Goal: Task Accomplishment & Management: Complete application form

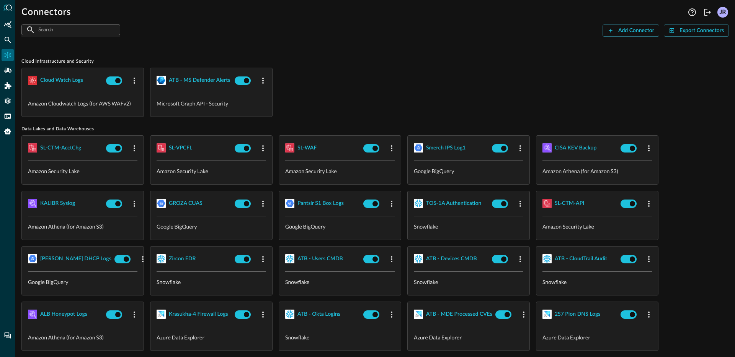
click at [449, 85] on div "Cloud watch logs Amazon Cloudwatch Logs (for AWS WAFv2) ATB - MS Defender Alert…" at bounding box center [374, 92] width 707 height 49
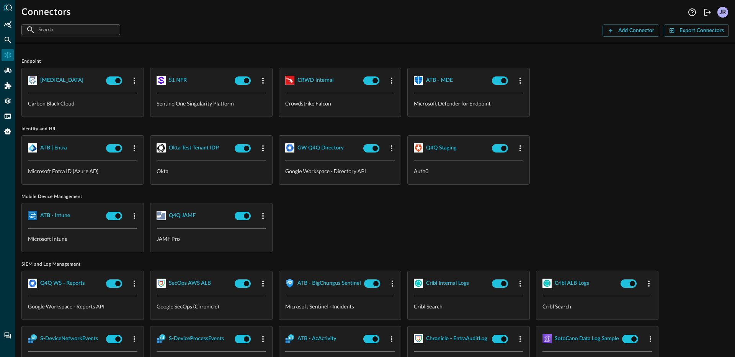
scroll to position [353, 0]
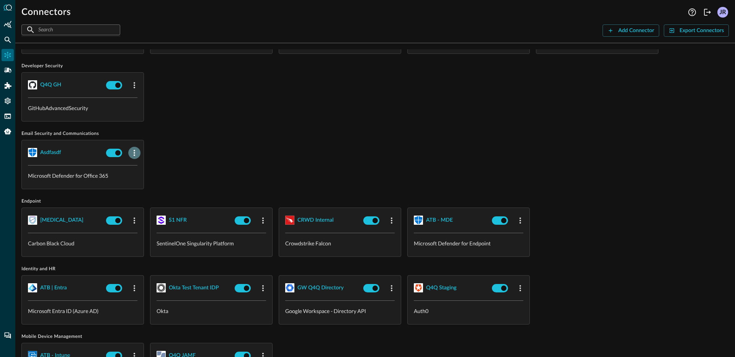
click at [137, 152] on icon "button" at bounding box center [134, 152] width 9 height 9
click at [156, 201] on span "Delete" at bounding box center [152, 198] width 17 height 5
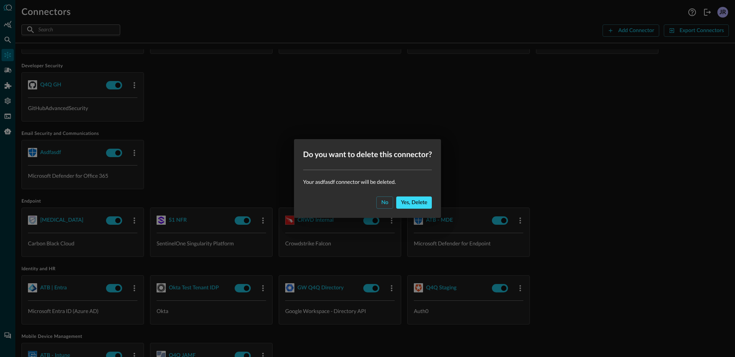
click at [420, 205] on div "Yes, delete" at bounding box center [414, 203] width 26 height 10
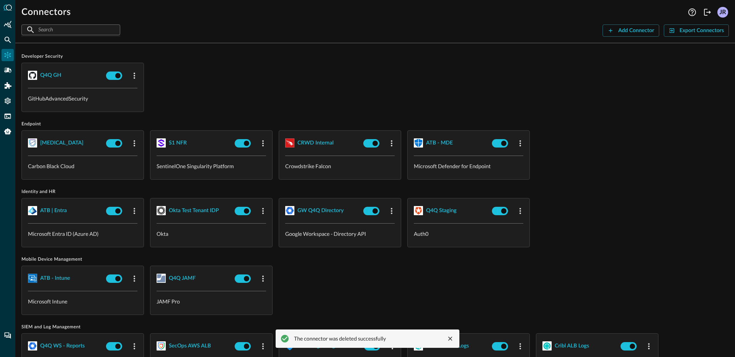
click at [361, 273] on div "ATB - Intune Microsoft Intune Q4Q JAMF JAMF Pro" at bounding box center [374, 290] width 707 height 49
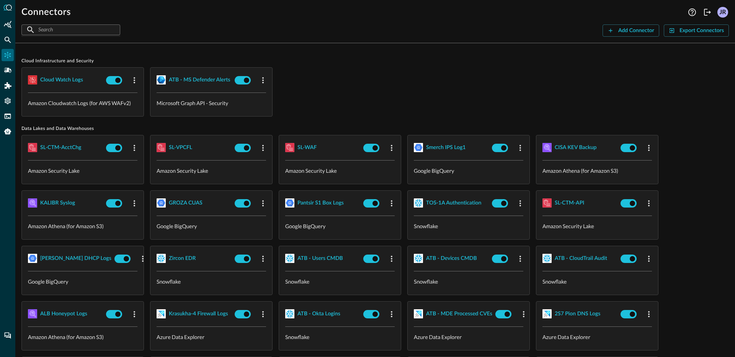
scroll to position [0, 0]
click at [6, 38] on icon "Federated Search" at bounding box center [8, 40] width 8 height 8
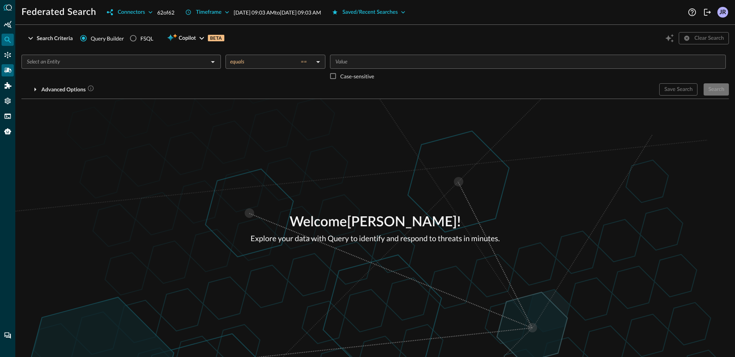
click at [9, 73] on icon "Pipelines" at bounding box center [8, 71] width 8 height 8
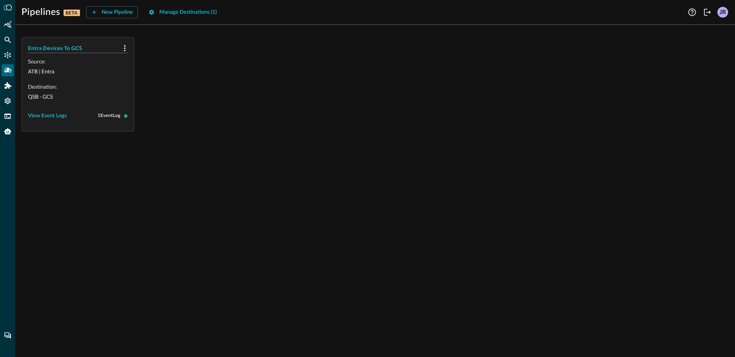
click at [368, 102] on div "Entra Devices To GCS Source: ATB | Entra Destination: QSB - GCS View Event Logs…" at bounding box center [374, 84] width 707 height 95
click at [124, 115] on icon at bounding box center [125, 115] width 3 height 3
click at [51, 117] on div "View Event Logs" at bounding box center [47, 116] width 39 height 10
click at [57, 142] on div "Close Event Logs" at bounding box center [48, 139] width 40 height 10
drag, startPoint x: 127, startPoint y: 114, endPoint x: 109, endPoint y: 114, distance: 17.6
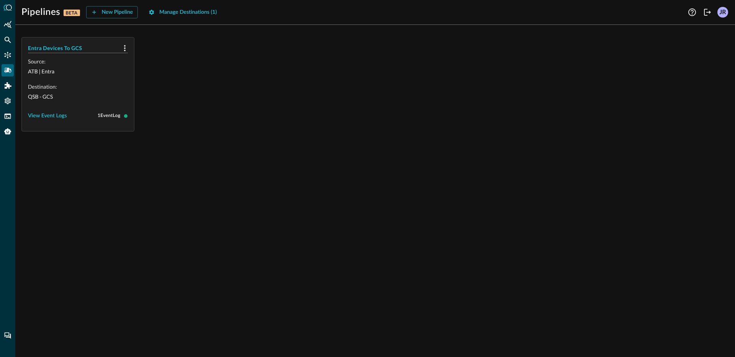
click at [127, 114] on icon at bounding box center [126, 116] width 4 height 4
click at [51, 113] on div "View Event Logs" at bounding box center [47, 116] width 39 height 10
click at [55, 139] on div "Close Event Logs" at bounding box center [48, 139] width 40 height 10
click at [233, 109] on div "Entra Devices To GCS Source: ATB | Entra Destination: QSB - GCS View Event Logs…" at bounding box center [374, 84] width 707 height 95
click at [103, 11] on div "New Pipeline" at bounding box center [117, 13] width 31 height 10
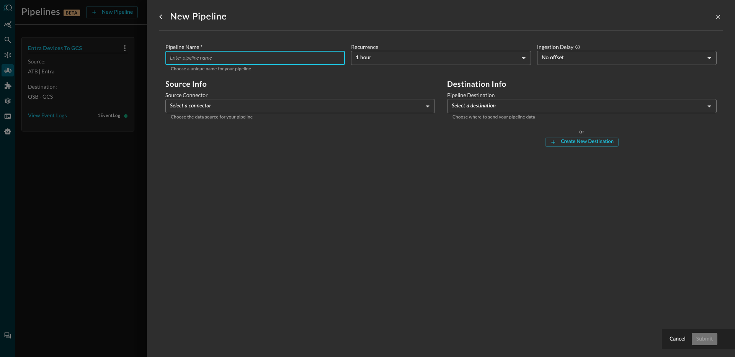
click at [255, 58] on input "Pipeline Name   *" at bounding box center [257, 58] width 175 height 14
type input "Entra Audit to GCS"
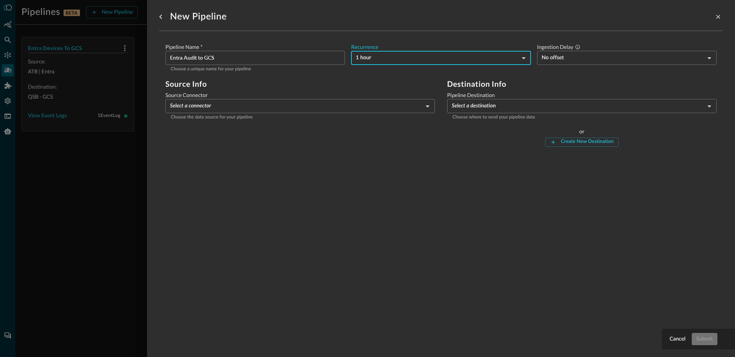
click at [402, 64] on body "Pipelines BETA New Pipeline Manage Destinations ( 1 ) Help Logout JR Entra Devi…" at bounding box center [367, 178] width 735 height 357
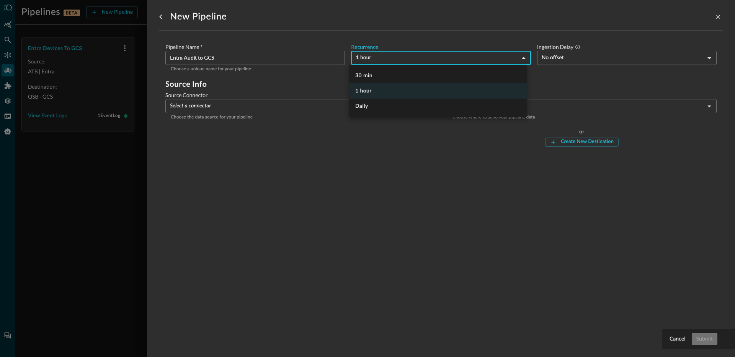
click at [401, 42] on div at bounding box center [367, 178] width 735 height 357
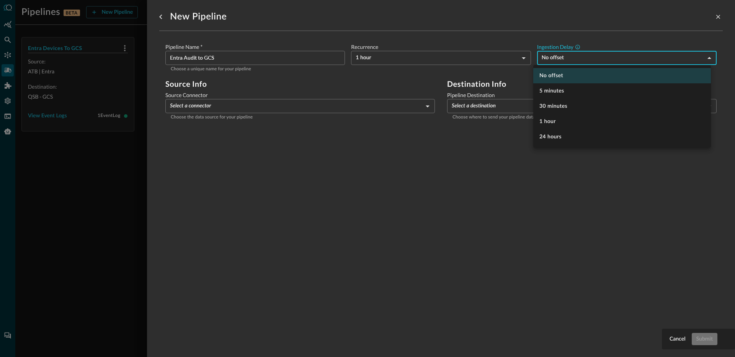
click at [573, 60] on body "Pipelines BETA New Pipeline Manage Destinations ( 1 ) Help Logout JR Entra Devi…" at bounding box center [367, 178] width 735 height 357
click at [377, 58] on div at bounding box center [367, 178] width 735 height 357
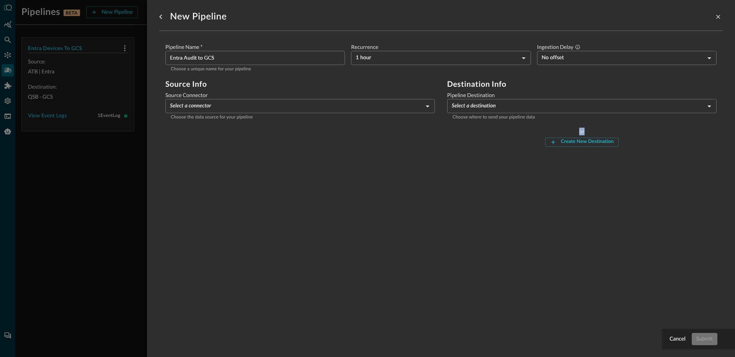
click at [425, 58] on body "Pipelines BETA New Pipeline Manage Destinations ( 1 ) Help Logout JR Entra Devi…" at bounding box center [367, 178] width 735 height 357
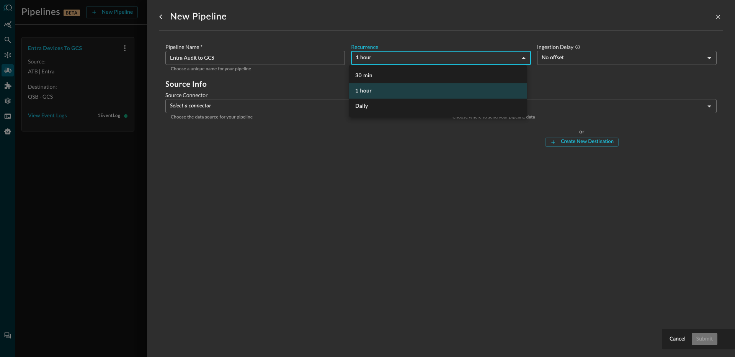
click at [444, 33] on div at bounding box center [367, 178] width 735 height 357
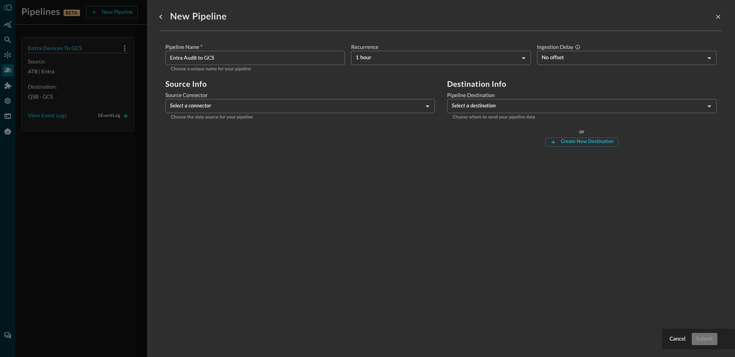
click at [584, 65] on div "Ingestion Delay No offset 0 ​" at bounding box center [626, 58] width 179 height 30
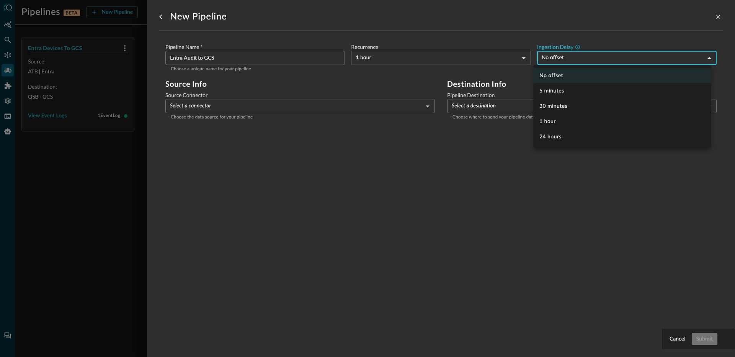
click at [579, 60] on body "Pipelines BETA New Pipeline Manage Destinations ( 1 ) Help Logout JR Entra Devi…" at bounding box center [367, 178] width 735 height 357
click at [475, 21] on div at bounding box center [367, 178] width 735 height 357
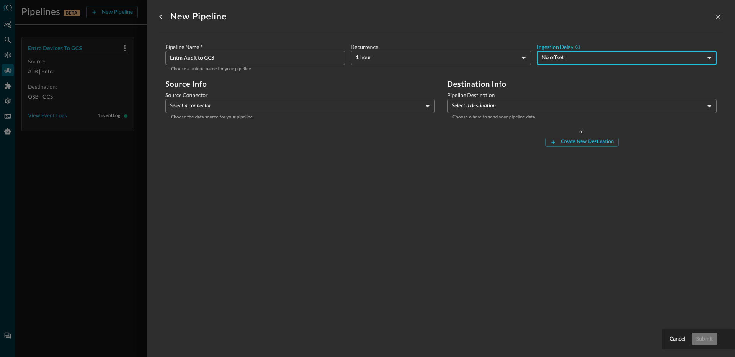
click at [238, 110] on body "Pipelines BETA New Pipeline Manage Destinations ( 1 ) Help Logout JR Entra Devi…" at bounding box center [367, 178] width 735 height 357
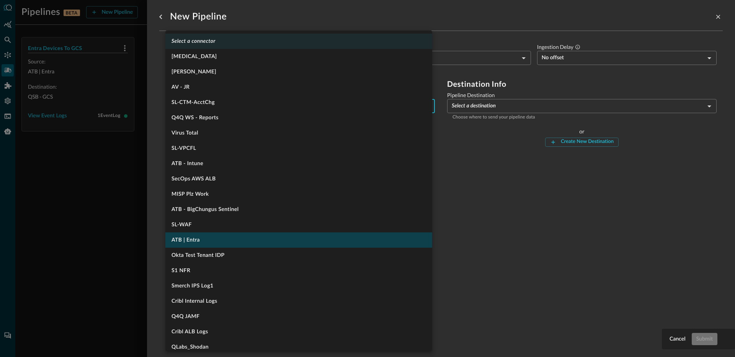
click at [249, 239] on li "ATB | Entra" at bounding box center [298, 240] width 267 height 15
type input "1334"
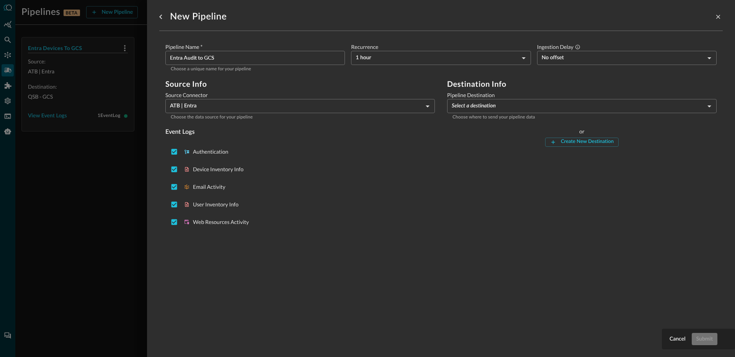
drag, startPoint x: 467, startPoint y: 144, endPoint x: 473, endPoint y: 115, distance: 29.7
click at [467, 144] on div "or Create New Destination" at bounding box center [581, 137] width 269 height 19
click at [474, 114] on p "Choose where to send your pipeline data" at bounding box center [581, 118] width 259 height 8
click at [480, 107] on body "Pipelines BETA New Pipeline Manage Destinations ( 1 ) Help Logout JR Entra Devi…" at bounding box center [367, 178] width 735 height 357
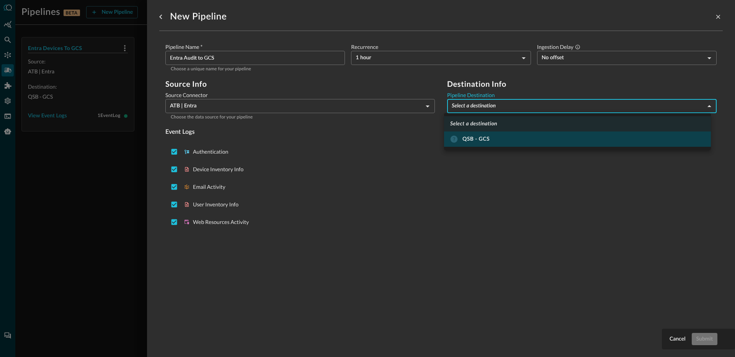
click at [476, 140] on div "QSB - GCS" at bounding box center [469, 139] width 39 height 8
type input "6"
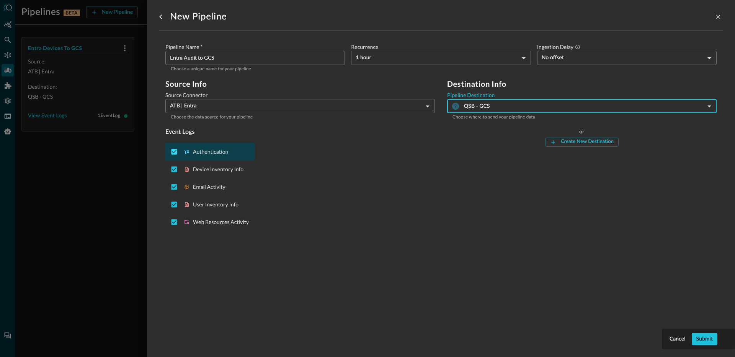
click at [177, 150] on input "Deselect Authentication event type" at bounding box center [174, 152] width 15 height 15
checkbox input "false"
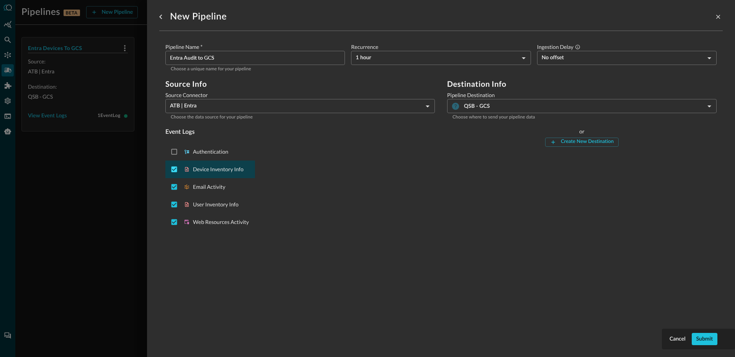
click at [174, 170] on input "Deselect Device Inventory Info event type" at bounding box center [174, 169] width 15 height 15
checkbox input "false"
click at [169, 190] on input "Deselect Email Activity event type" at bounding box center [174, 187] width 15 height 15
checkbox input "false"
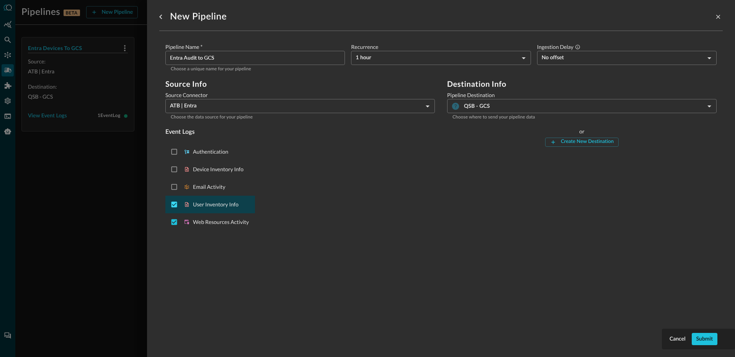
click at [172, 207] on input "Deselect User Inventory Info event type" at bounding box center [174, 204] width 15 height 15
checkbox input "false"
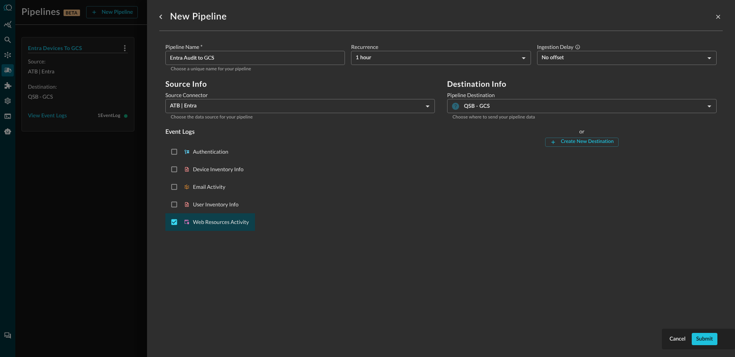
click at [175, 225] on input "Deselect Web Resources Activity event type" at bounding box center [174, 222] width 15 height 15
checkbox input "false"
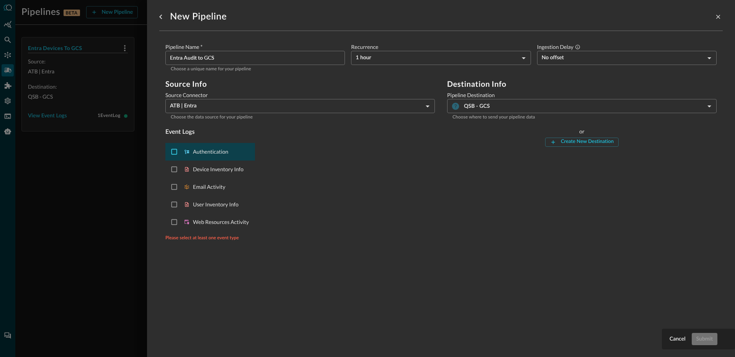
click at [175, 152] on input "Select Authentication event type" at bounding box center [174, 152] width 15 height 15
click at [182, 155] on div "Create new data pipeline" at bounding box center [177, 152] width 12 height 15
click at [175, 153] on input "Select Authentication event type" at bounding box center [174, 152] width 15 height 15
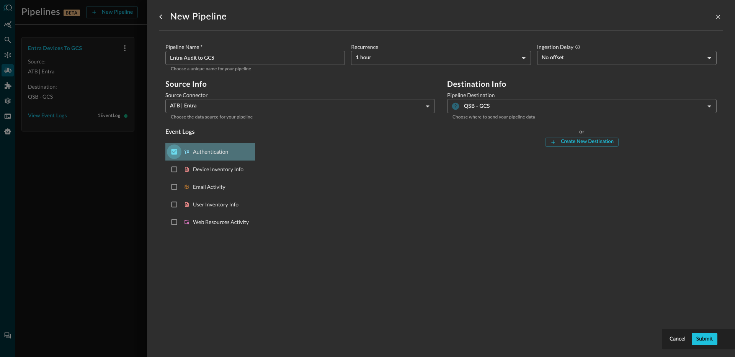
click at [169, 151] on input "Deselect Authentication event type" at bounding box center [174, 152] width 15 height 15
checkbox input "false"
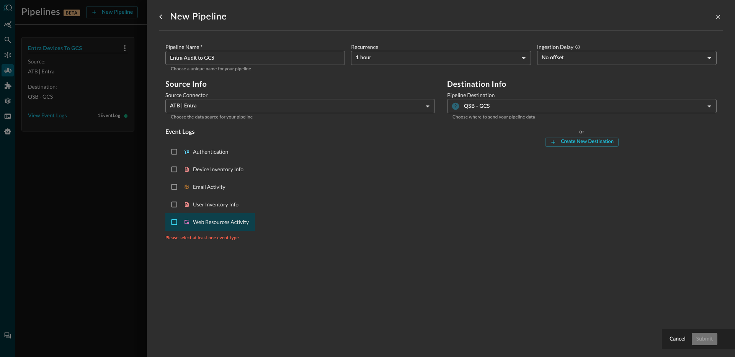
click at [168, 220] on input "Select Web Resources Activity event type" at bounding box center [174, 222] width 15 height 15
checkbox input "true"
click at [708, 336] on div "Submit" at bounding box center [704, 340] width 16 height 10
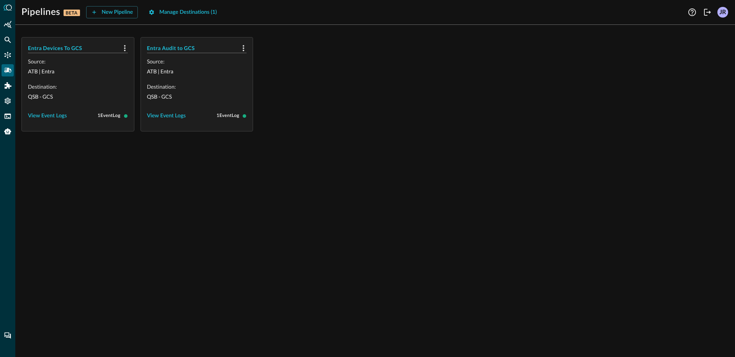
click at [68, 40] on div "Entra Devices To GCS" at bounding box center [78, 45] width 112 height 15
click at [68, 49] on h5 "Entra Devices To GCS" at bounding box center [73, 48] width 91 height 8
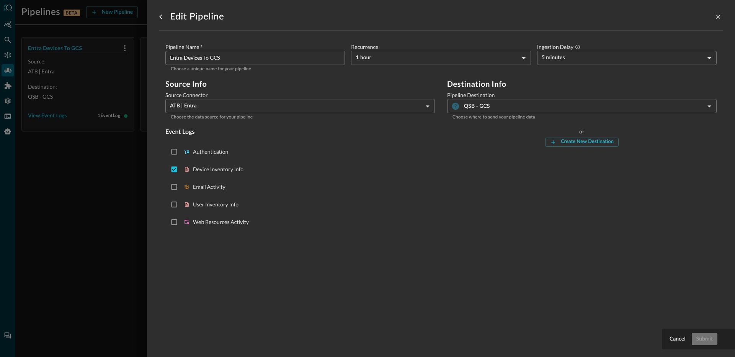
click at [396, 55] on body "Pipelines BETA New Pipeline Manage Destinations ( 1 ) Help Logout JR Entra Devi…" at bounding box center [367, 178] width 735 height 357
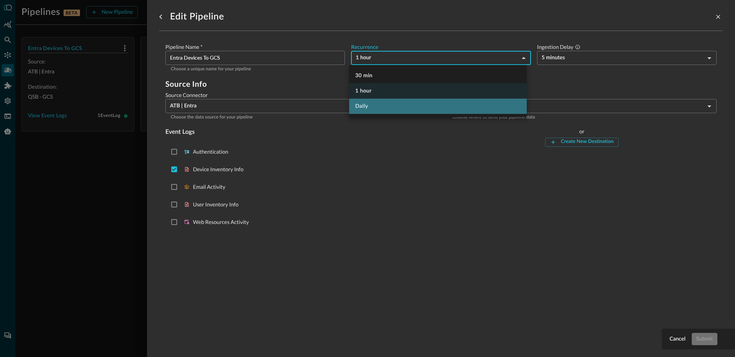
click at [373, 105] on li "Daily" at bounding box center [438, 106] width 178 height 15
type input "DAY_1"
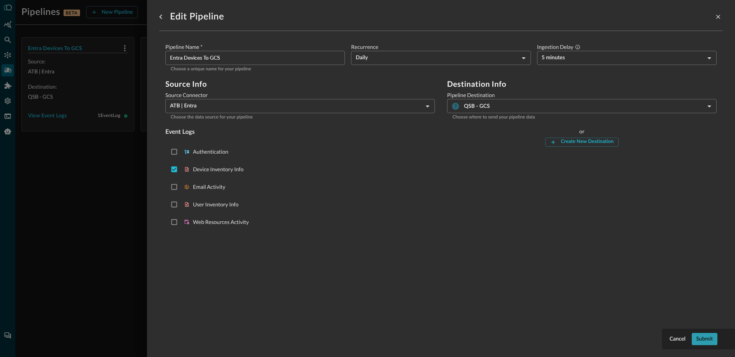
click at [715, 341] on button "Submit" at bounding box center [705, 339] width 26 height 12
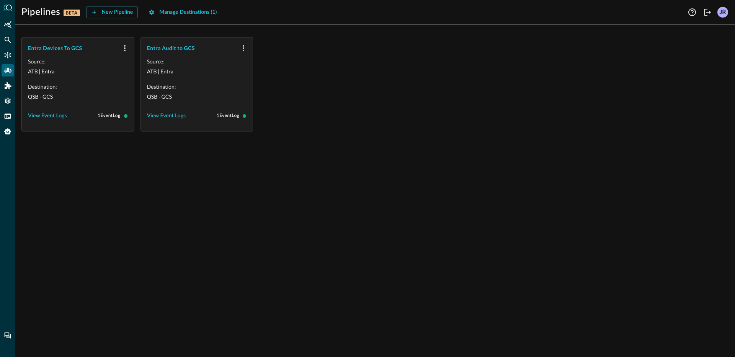
click at [58, 181] on div "Entra Devices To GCS Source: ATB | Entra Destination: QSB - GCS View Event Logs…" at bounding box center [375, 194] width 720 height 326
click at [52, 123] on div "Source: ATB | Entra Destination: QSB - GCS View Event Logs 1 Event Log" at bounding box center [78, 92] width 112 height 78
click at [51, 117] on div "View Event Logs" at bounding box center [47, 116] width 39 height 10
click at [173, 123] on div "Source: ATB | Entra Destination: QSB - GCS View Event Logs 1 Event Log" at bounding box center [197, 92] width 112 height 78
click at [168, 116] on div "View Event Logs" at bounding box center [166, 116] width 39 height 10
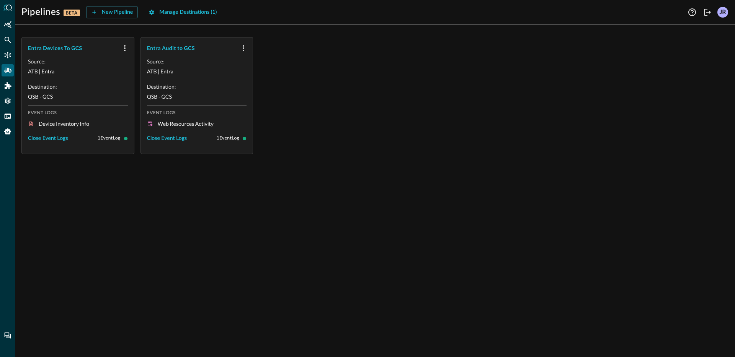
click at [226, 255] on div "Entra Devices To GCS Source: ATB | Entra Destination: QSB - GCS Event Logs Devi…" at bounding box center [375, 194] width 720 height 326
click at [246, 263] on div "Entra Devices To GCS Source: ATB | Entra Destination: QSB - GCS Event Logs Devi…" at bounding box center [375, 194] width 720 height 326
click at [367, 116] on div "Entra Devices To GCS Source: ATB | Entra Destination: QSB - GCS Event Logs Devi…" at bounding box center [374, 95] width 707 height 117
click at [57, 139] on div "Close Event Logs" at bounding box center [48, 139] width 40 height 10
click at [170, 138] on div "Close Event Logs" at bounding box center [167, 139] width 40 height 10
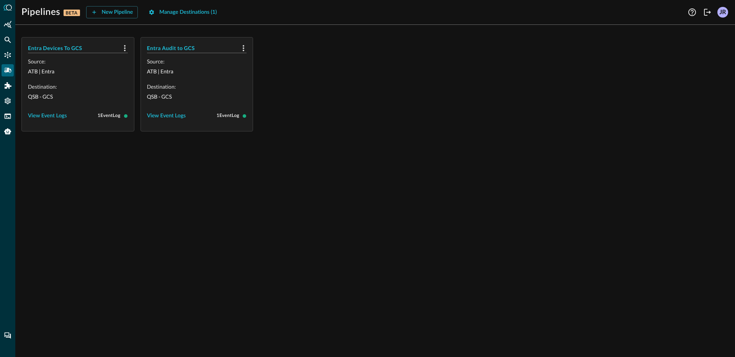
click at [330, 107] on div "Entra Devices To GCS Source: ATB | Entra Destination: QSB - GCS View Event Logs…" at bounding box center [374, 84] width 707 height 95
click at [184, 12] on div "Manage Destinations ( 1 )" at bounding box center [187, 13] width 57 height 10
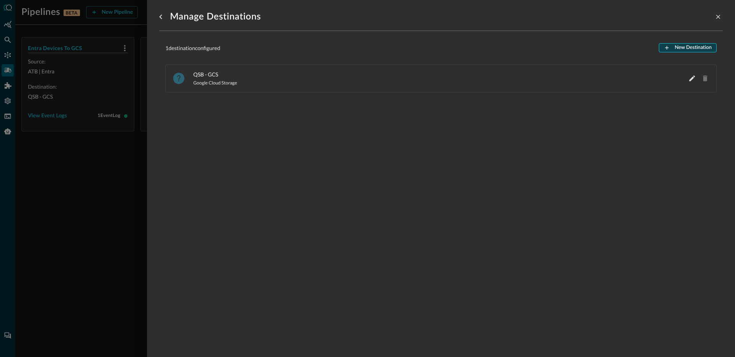
click at [688, 47] on div "New Destination" at bounding box center [692, 48] width 37 height 9
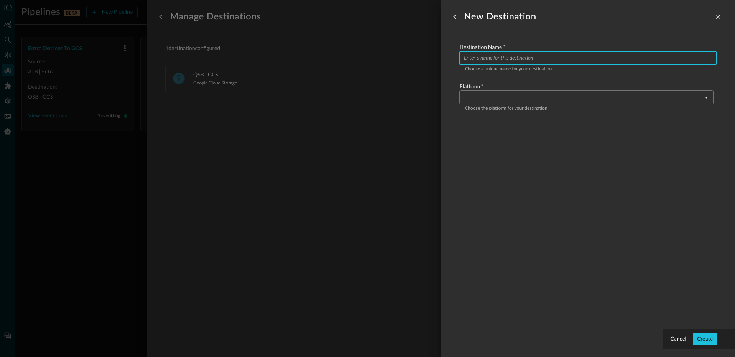
click at [542, 62] on input "Configure pipeline destination" at bounding box center [590, 58] width 253 height 14
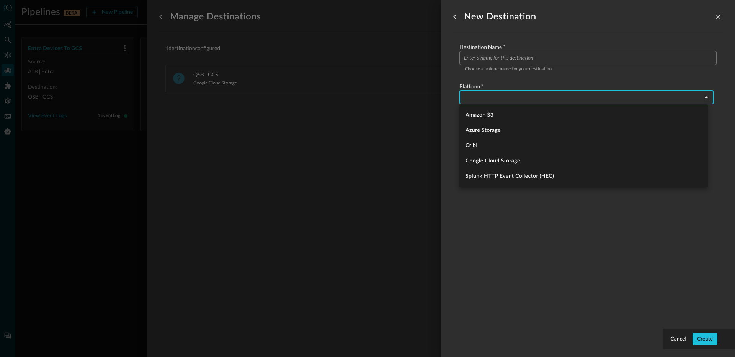
click at [516, 91] on body "Pipelines BETA New Pipeline Manage Destinations ( 1 ) Help Logout JR Entra Devi…" at bounding box center [367, 178] width 735 height 357
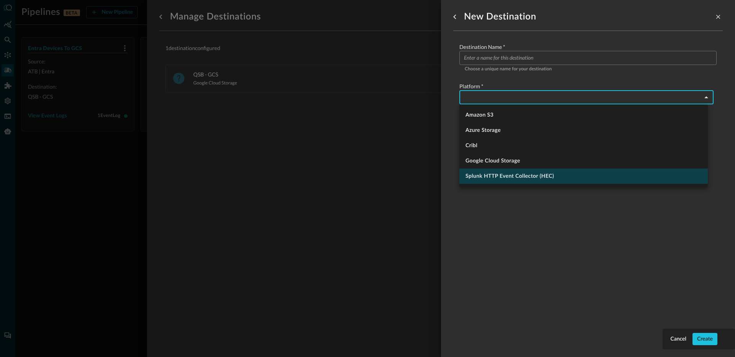
click at [523, 179] on li "Splunk HTTP Event Collector (HEC)" at bounding box center [583, 176] width 248 height 15
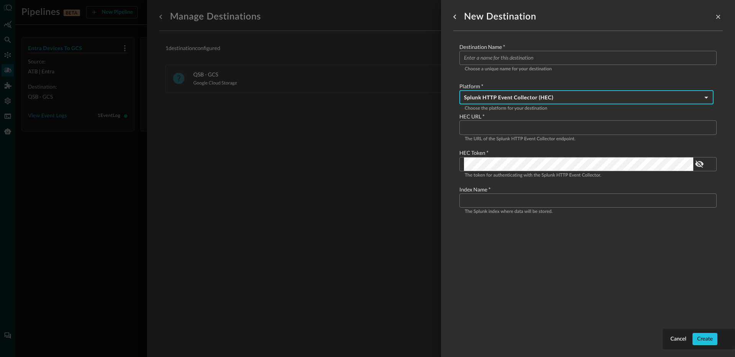
click at [532, 99] on body "Pipelines BETA New Pipeline Manage Destinations ( 1 ) Help Logout JR Entra Devi…" at bounding box center [367, 178] width 735 height 357
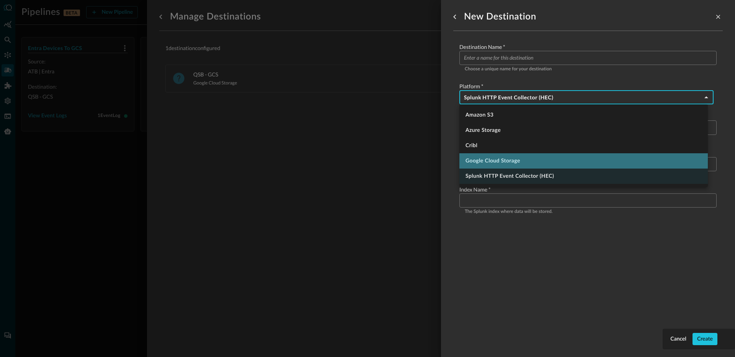
click at [512, 160] on li "Google Cloud Storage" at bounding box center [583, 160] width 248 height 15
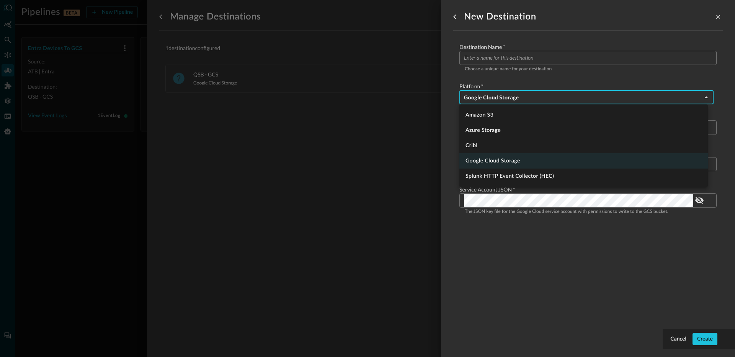
click at [520, 97] on body "Pipelines BETA New Pipeline Manage Destinations ( 1 ) Help Logout JR Entra Devi…" at bounding box center [367, 178] width 735 height 357
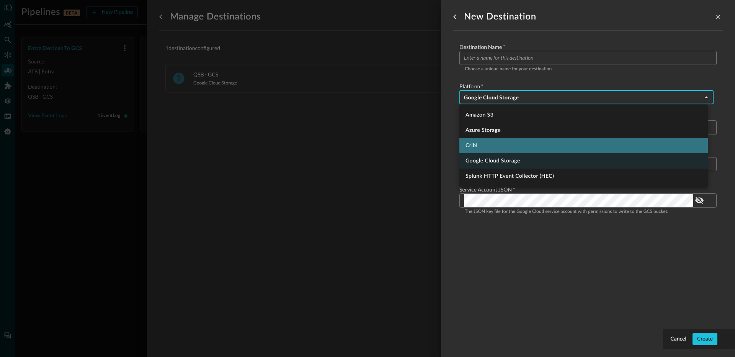
click at [498, 143] on li "Cribl" at bounding box center [583, 145] width 248 height 15
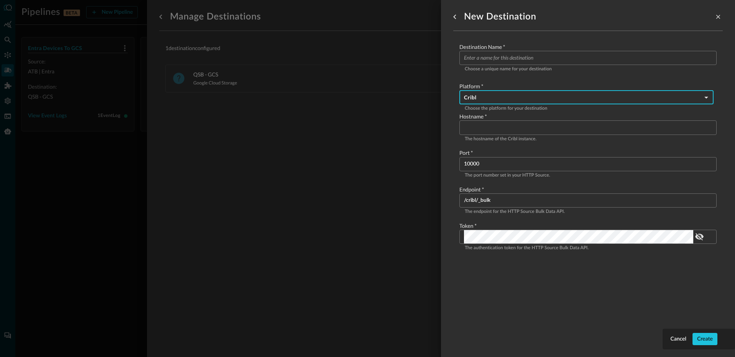
click at [508, 96] on body "Pipelines BETA New Pipeline Manage Destinations ( 1 ) Help Logout JR Entra Devi…" at bounding box center [367, 178] width 735 height 357
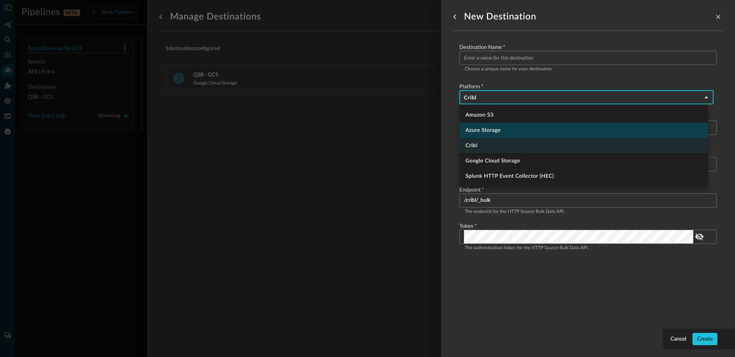
click at [502, 131] on li "Azure Storage" at bounding box center [583, 130] width 248 height 15
type input "azure_storage"
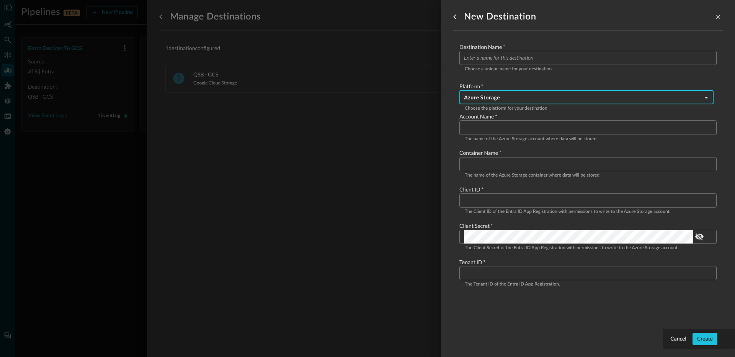
click at [532, 60] on input "Configure pipeline destination" at bounding box center [590, 58] width 253 height 14
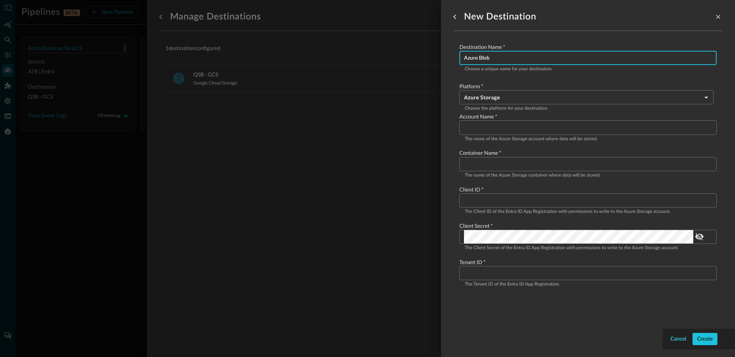
type input "Azure Blob"
click at [679, 343] on div "Cancel" at bounding box center [678, 340] width 16 height 10
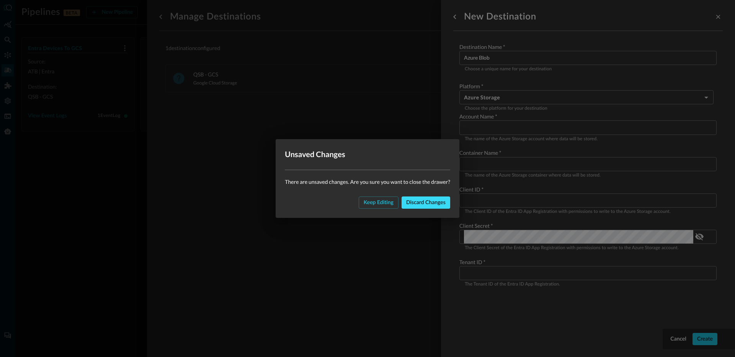
click at [412, 204] on div "Discard changes" at bounding box center [425, 203] width 39 height 10
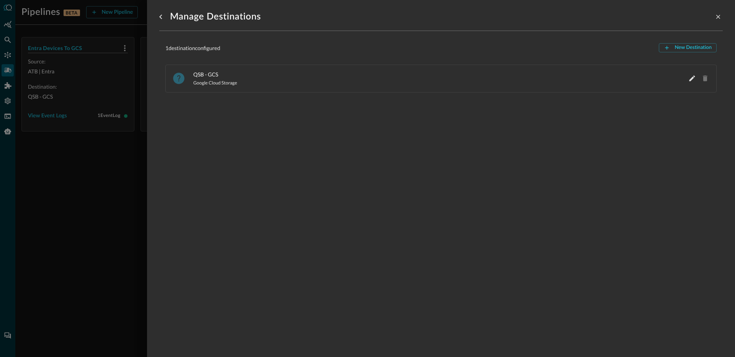
click at [33, 230] on div at bounding box center [367, 178] width 735 height 357
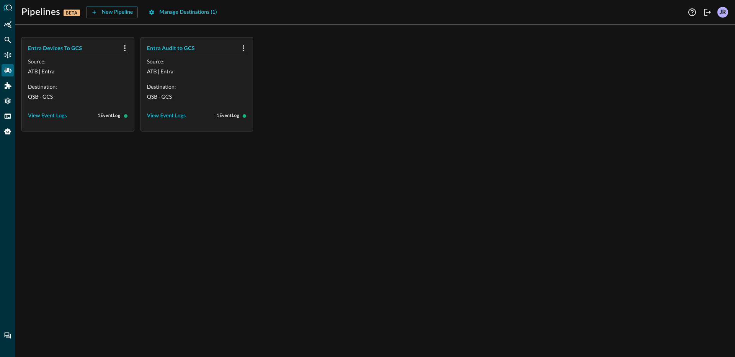
click at [386, 128] on div "Entra Devices To GCS Source: ATB | Entra Destination: QSB - GCS View Event Logs…" at bounding box center [374, 84] width 707 height 95
click at [535, 150] on div "Entra Devices To GCS Source: ATB | Entra Destination: QSB - GCS View Event Logs…" at bounding box center [375, 194] width 720 height 326
click at [179, 47] on h5 "Entra Audit to GCS" at bounding box center [192, 48] width 91 height 8
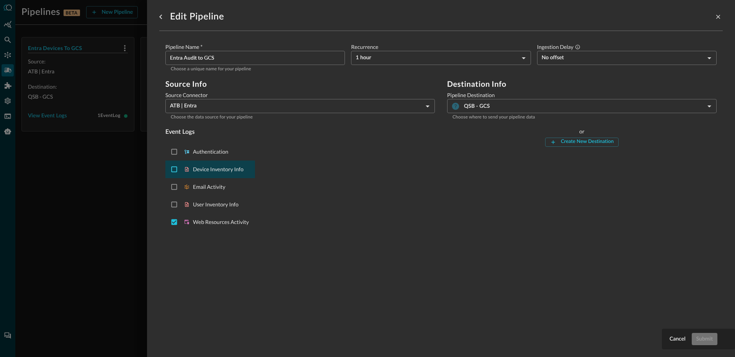
click at [173, 169] on input "Select Device Inventory Info event type" at bounding box center [174, 169] width 15 height 15
click at [706, 341] on div "Submit" at bounding box center [704, 340] width 16 height 10
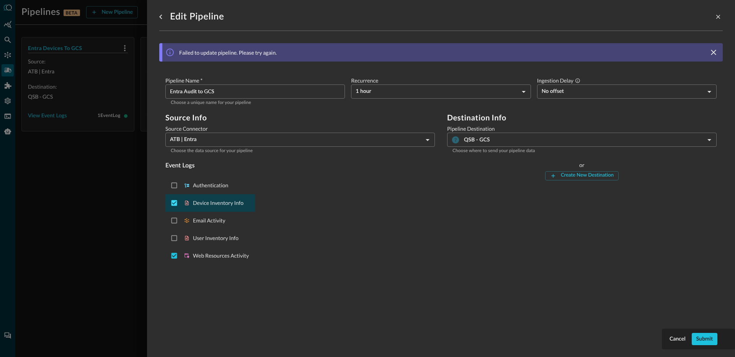
click at [171, 199] on input "Deselect Device Inventory Info event type" at bounding box center [174, 203] width 15 height 15
checkbox input "false"
click at [97, 184] on div at bounding box center [367, 178] width 735 height 357
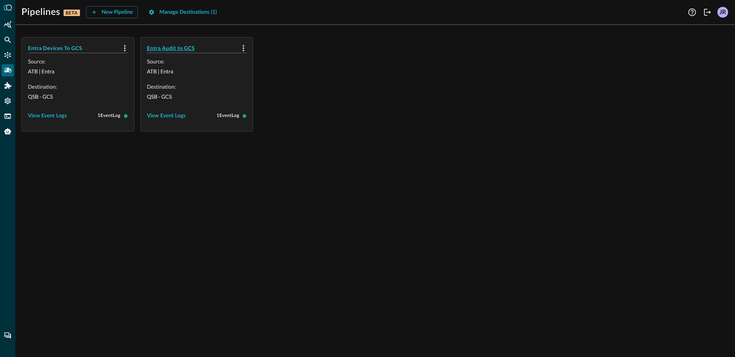
click at [168, 47] on h5 "Entra Audit to GCS" at bounding box center [192, 48] width 91 height 8
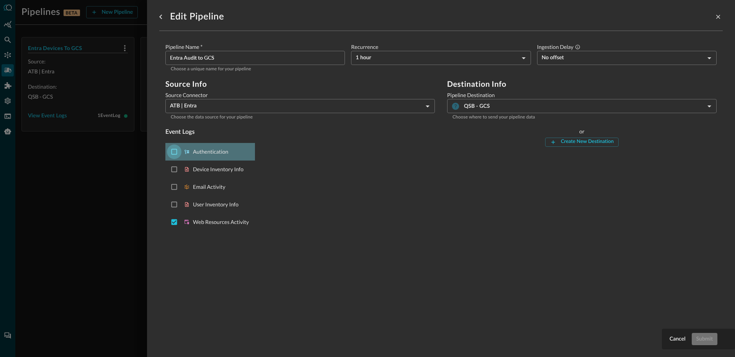
click at [180, 148] on input "Select Authentication event type" at bounding box center [174, 152] width 15 height 15
checkbox input "true"
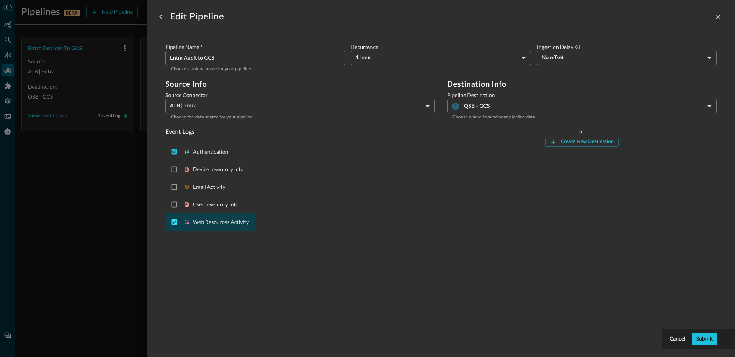
click at [176, 222] on input "Deselect Web Resources Activity event type" at bounding box center [174, 222] width 15 height 15
checkbox input "false"
click at [711, 331] on div "Cancel Submit" at bounding box center [698, 339] width 73 height 21
click at [712, 337] on div "Submit" at bounding box center [704, 340] width 16 height 10
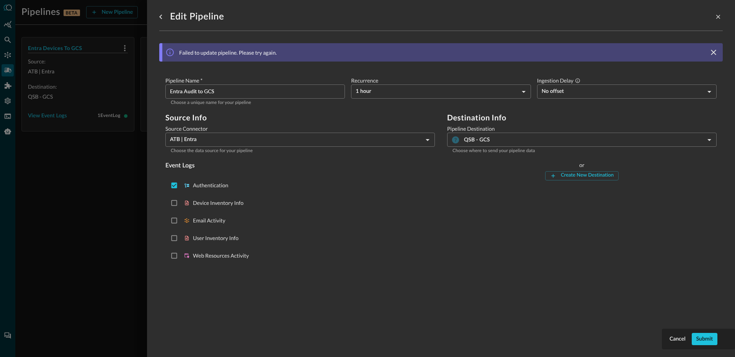
click at [141, 224] on div at bounding box center [367, 178] width 735 height 357
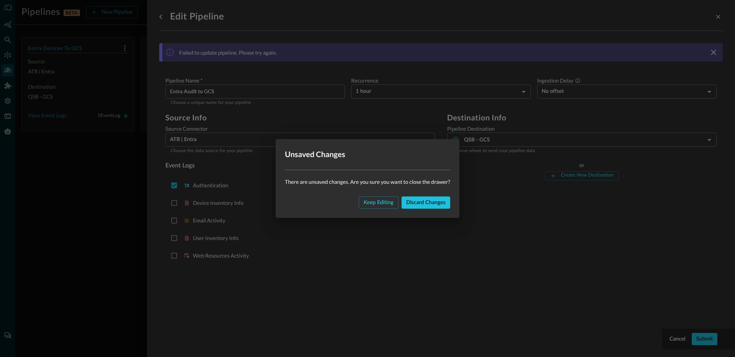
click at [421, 210] on div "Keep editing Discard changes" at bounding box center [368, 206] width 184 height 24
click at [424, 205] on div "Discard changes" at bounding box center [425, 203] width 39 height 10
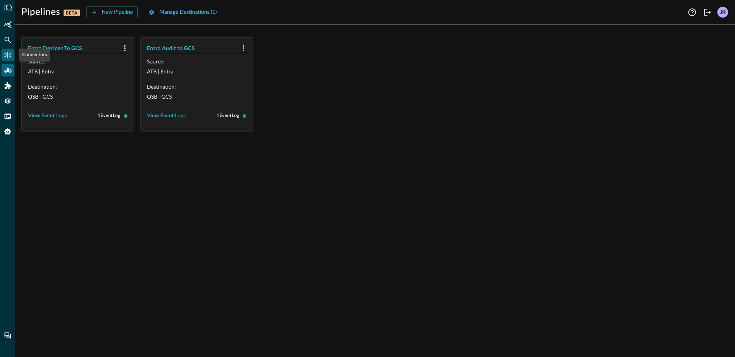
click at [4, 52] on icon "Connectors" at bounding box center [8, 55] width 8 height 8
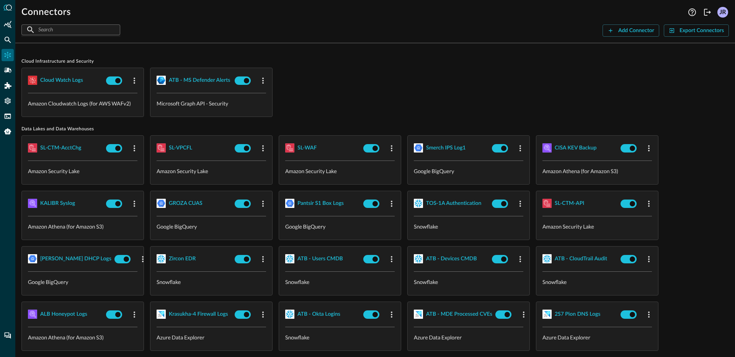
click at [374, 73] on div "Cloud watch logs Amazon Cloudwatch Logs (for AWS WAFv2) ATB - MS Defender Alert…" at bounding box center [374, 92] width 707 height 49
click at [376, 78] on div "Cloud watch logs Amazon Cloudwatch Logs (for AWS WAFv2) ATB - MS Defender Alert…" at bounding box center [374, 92] width 707 height 49
click at [191, 79] on div "ATB - MS Defender Alerts" at bounding box center [199, 81] width 61 height 10
click at [8, 70] on icon "Pipelines" at bounding box center [8, 70] width 8 height 5
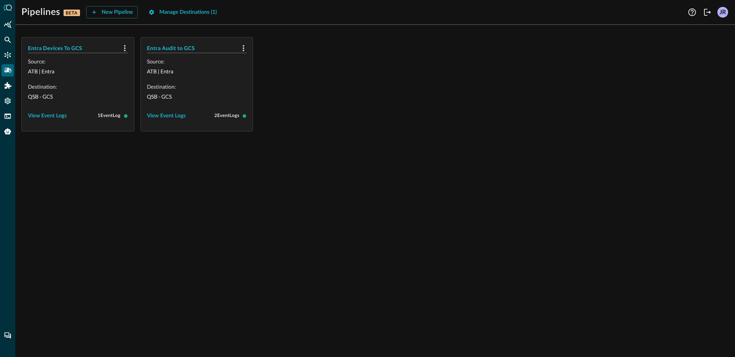
click at [157, 40] on div "Entra Audit to GCS" at bounding box center [197, 45] width 112 height 15
click at [61, 45] on h5 "Entra Devices To GCS" at bounding box center [73, 48] width 91 height 8
click at [168, 46] on h5 "Entra Audit to GCS" at bounding box center [192, 48] width 91 height 8
click at [173, 46] on h5 "Entra Audit to GCS" at bounding box center [192, 48] width 91 height 8
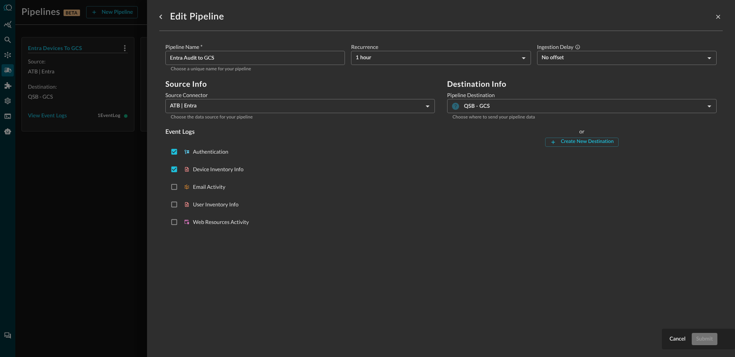
click at [544, 308] on div "Edit Pipeline Pipeline Name   * Entra Audit to GCS ​ Choose a unique name for y…" at bounding box center [440, 174] width 563 height 348
click at [172, 167] on input "Deselect Device Inventory Info event type" at bounding box center [174, 169] width 15 height 15
checkbox input "false"
click at [710, 336] on div "Submit" at bounding box center [704, 340] width 16 height 10
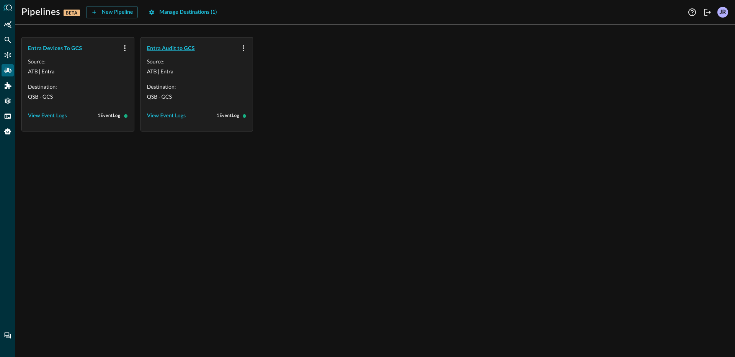
click at [183, 47] on h5 "Entra Audit to GCS" at bounding box center [192, 48] width 91 height 8
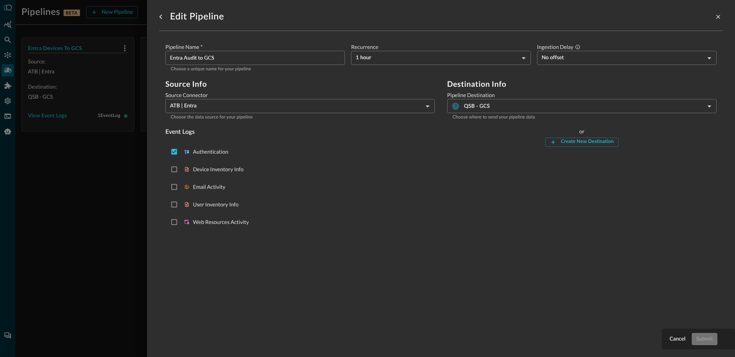
click at [81, 183] on div at bounding box center [367, 178] width 735 height 357
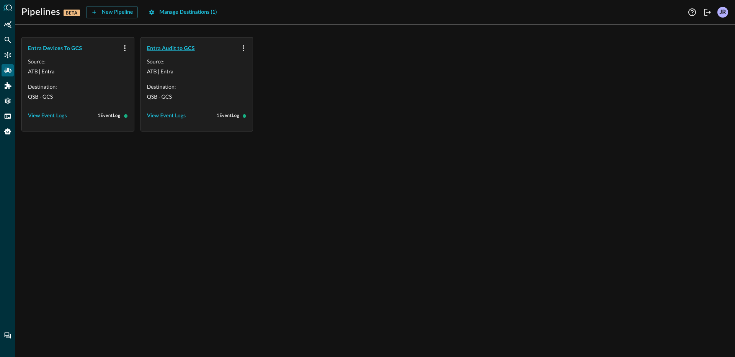
click at [194, 46] on h5 "Entra Audit to GCS" at bounding box center [192, 48] width 91 height 8
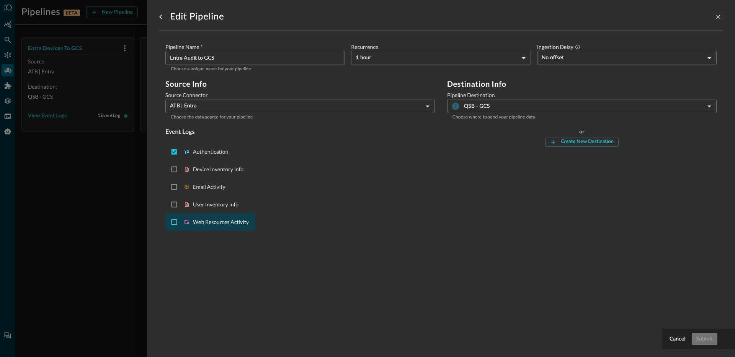
click at [173, 217] on input "Select Web Resources Activity event type" at bounding box center [174, 222] width 15 height 15
checkbox input "true"
click at [706, 340] on div "Submit" at bounding box center [704, 340] width 16 height 10
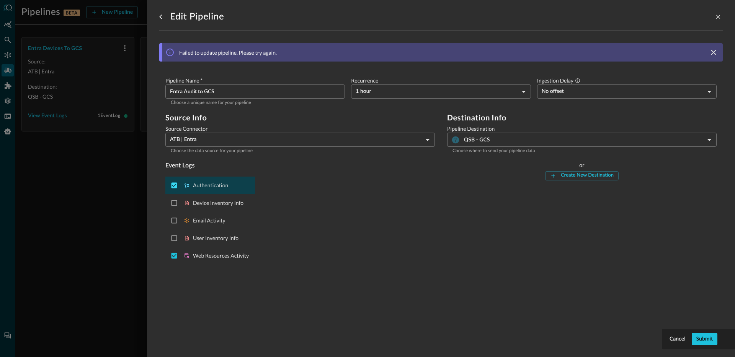
click at [176, 189] on input "Deselect Authentication event type" at bounding box center [174, 185] width 15 height 15
checkbox input "false"
click at [708, 341] on div "Submit" at bounding box center [704, 340] width 16 height 10
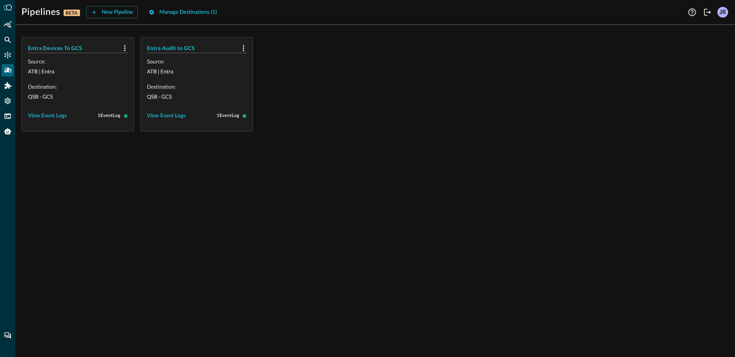
click at [172, 43] on div "Entra Audit to GCS" at bounding box center [197, 45] width 112 height 15
click at [171, 47] on h5 "Entra Audit to GCS" at bounding box center [192, 48] width 91 height 8
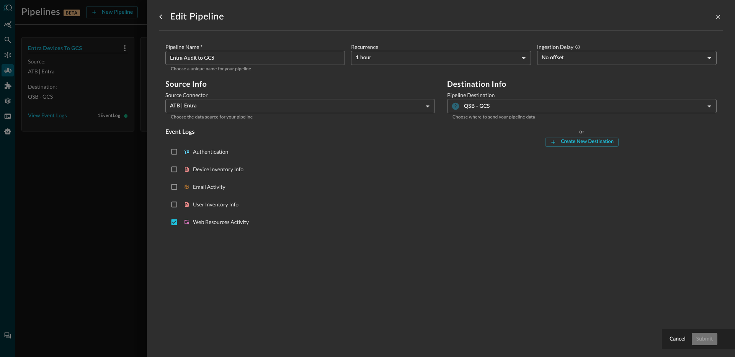
drag, startPoint x: 73, startPoint y: 203, endPoint x: 76, endPoint y: 162, distance: 41.4
click at [73, 203] on div at bounding box center [367, 178] width 735 height 357
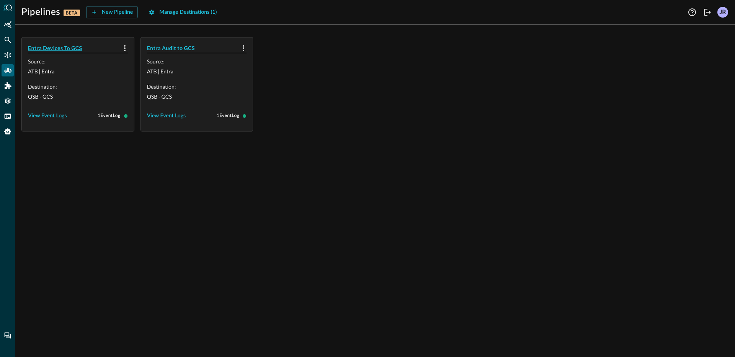
click at [52, 47] on h5 "Entra Devices To GCS" at bounding box center [73, 48] width 91 height 8
click at [185, 46] on h5 "Entra Audit to GCS" at bounding box center [192, 48] width 91 height 8
click at [76, 213] on div "Entra Devices To GCS Source: ATB | Entra Destination: QSB - GCS View Event Logs…" at bounding box center [375, 194] width 720 height 326
click at [15, 54] on div at bounding box center [7, 178] width 15 height 357
click at [8, 53] on icon "Connectors" at bounding box center [8, 55] width 7 height 7
